Goal: Obtain resource: Obtain resource

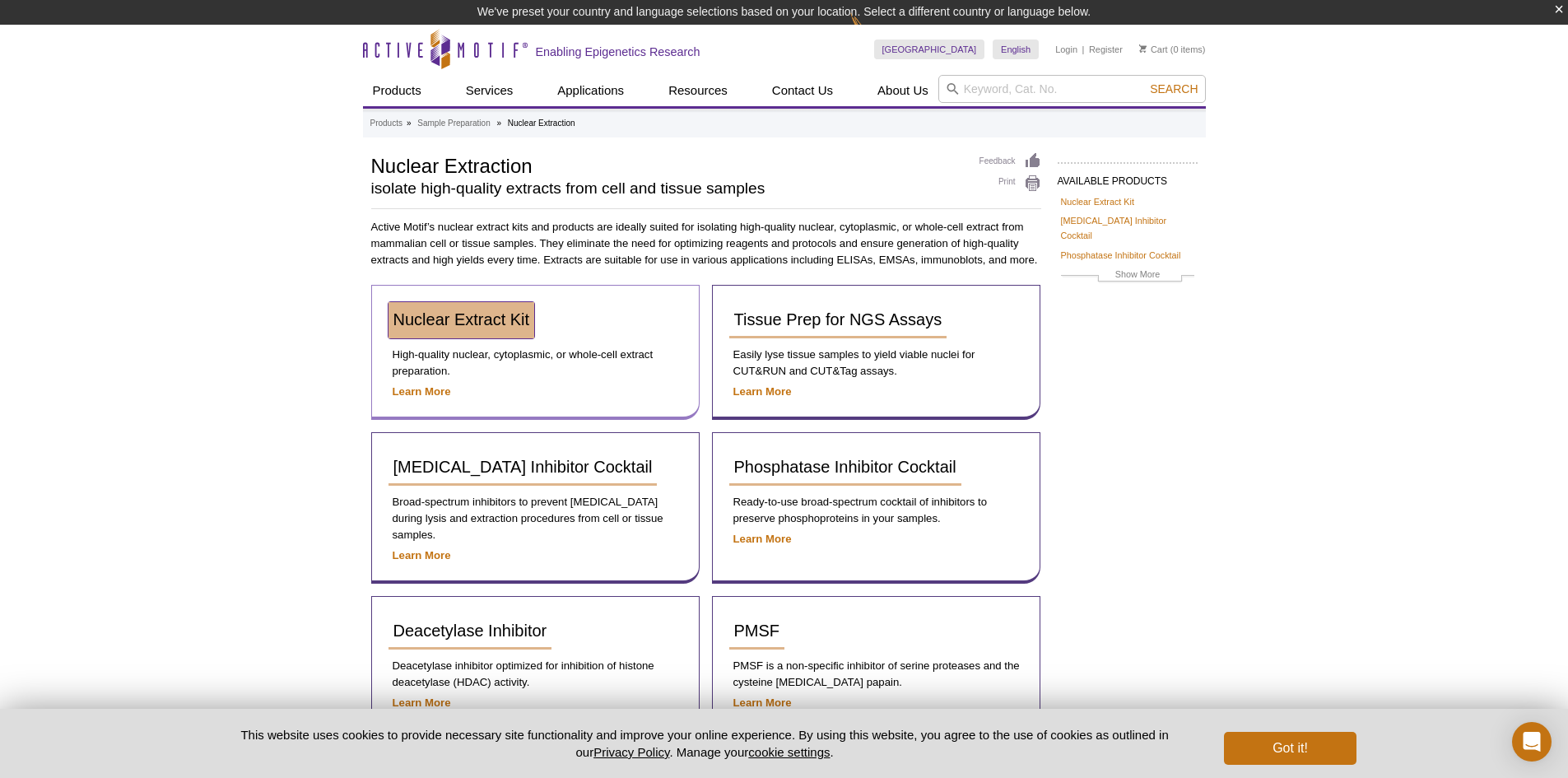
click at [435, 322] on span "Nuclear Extract Kit" at bounding box center [462, 320] width 137 height 18
click at [475, 335] on link "Nuclear Extract Kit" at bounding box center [461, 320] width 147 height 36
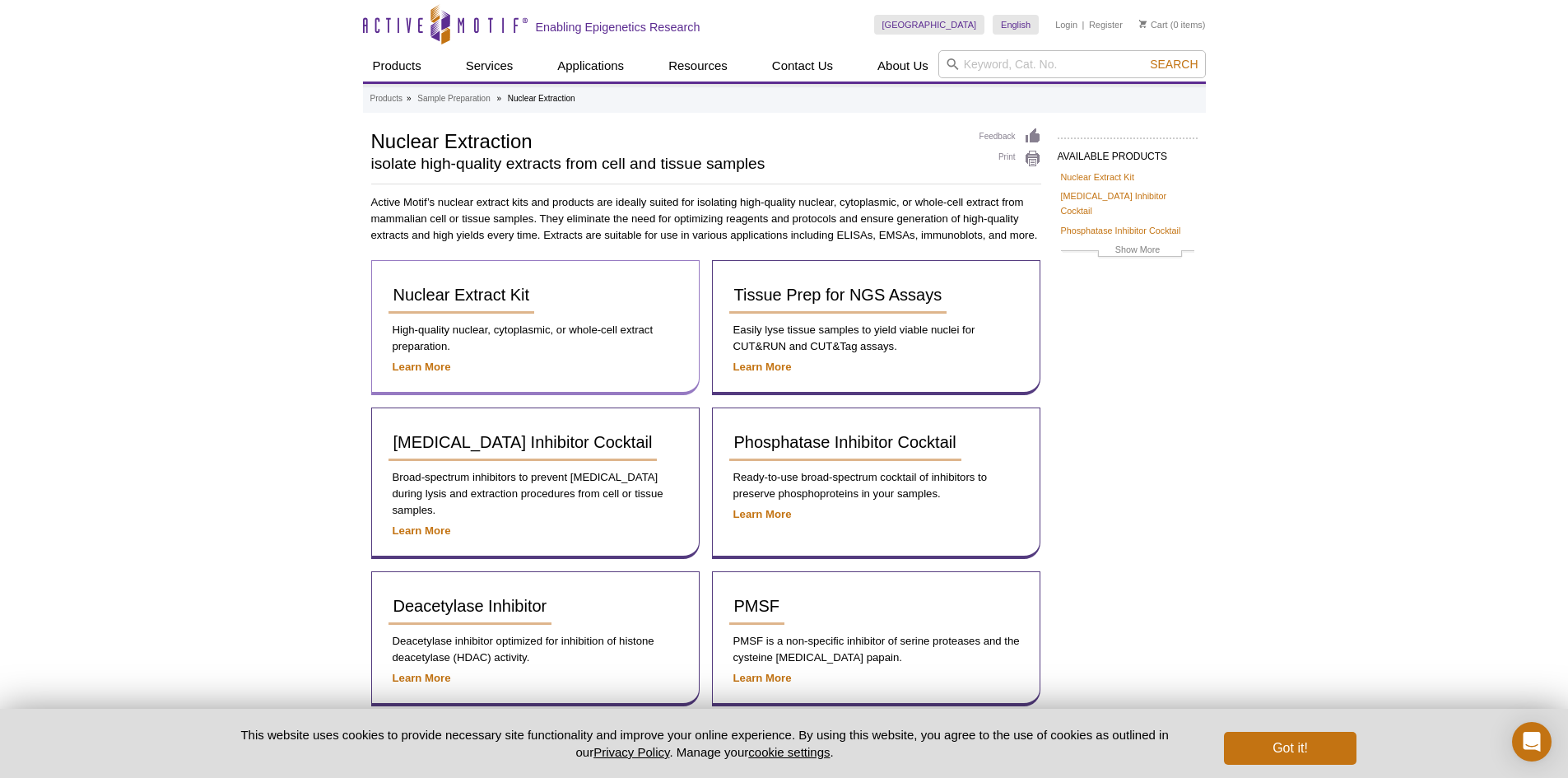
click at [429, 359] on p "Learn More" at bounding box center [535, 367] width 294 height 17
click at [431, 365] on strong "Learn More" at bounding box center [421, 366] width 58 height 12
click at [418, 296] on span "Nuclear Extract Kit" at bounding box center [462, 295] width 137 height 18
click at [432, 303] on span "Nuclear Extract Kit" at bounding box center [462, 295] width 137 height 18
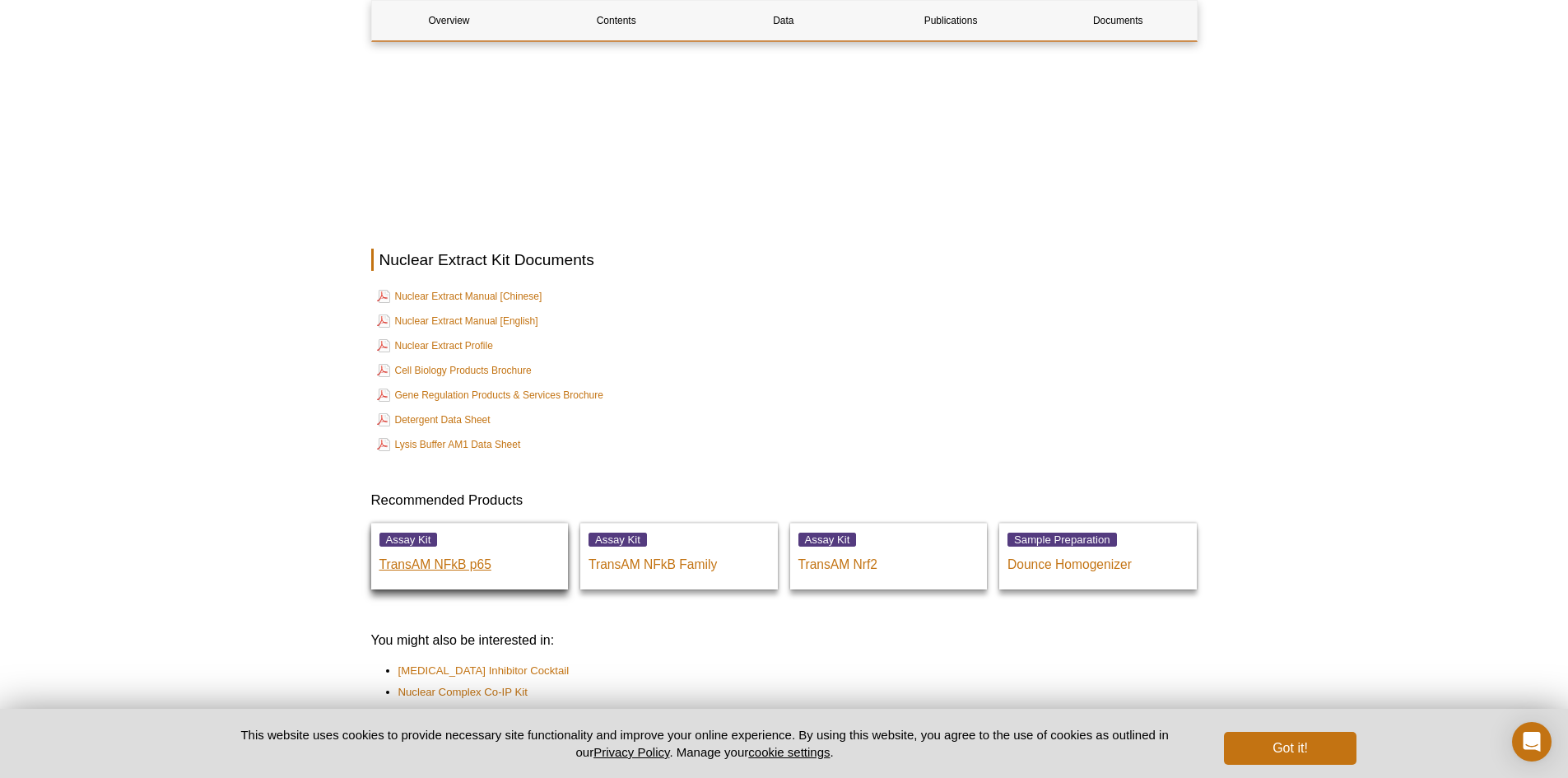
scroll to position [2775, 0]
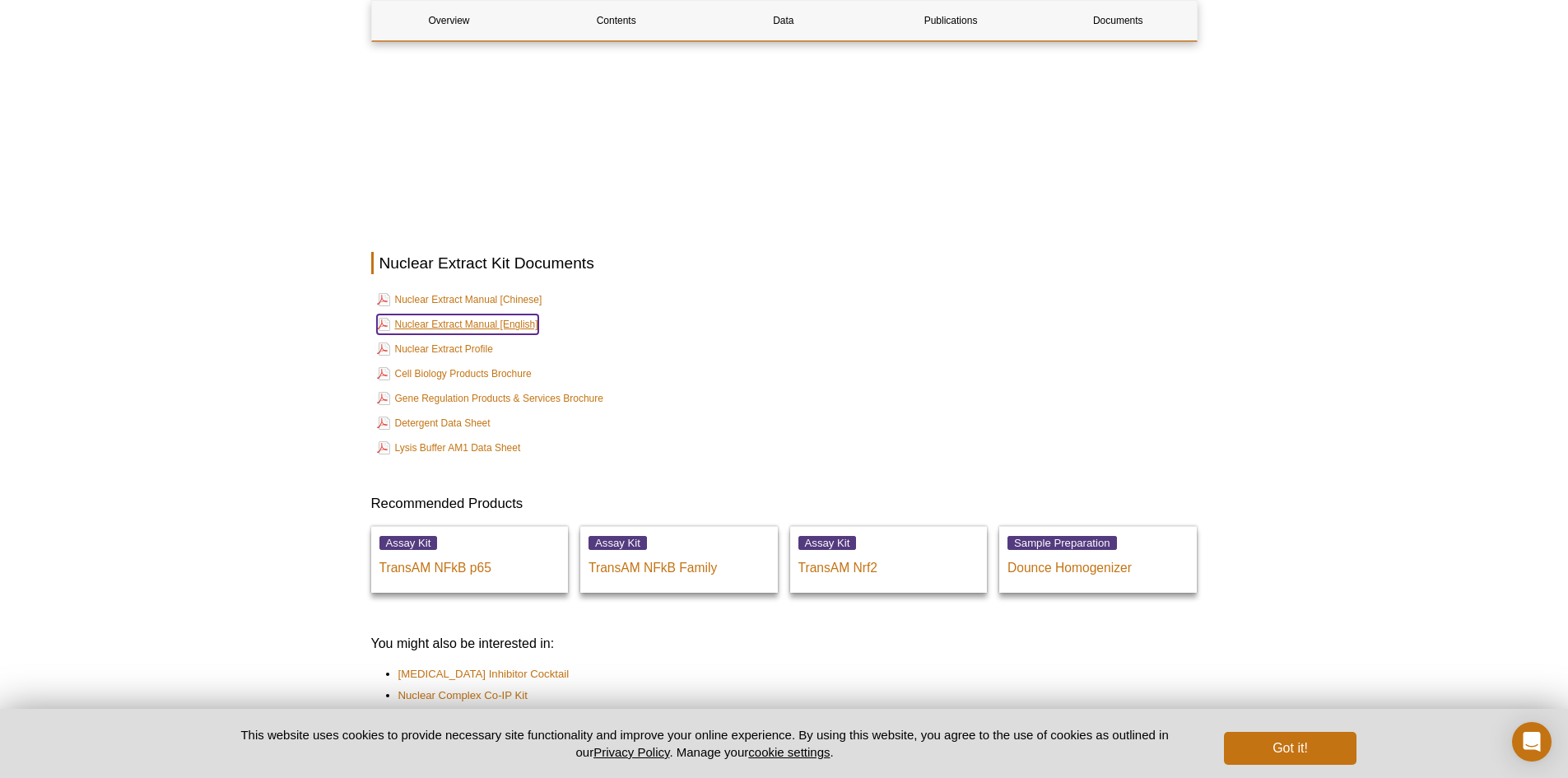
click at [480, 314] on link "Nuclear Extract Manual [English]" at bounding box center [457, 323] width 162 height 19
